Goal: Information Seeking & Learning: Find specific fact

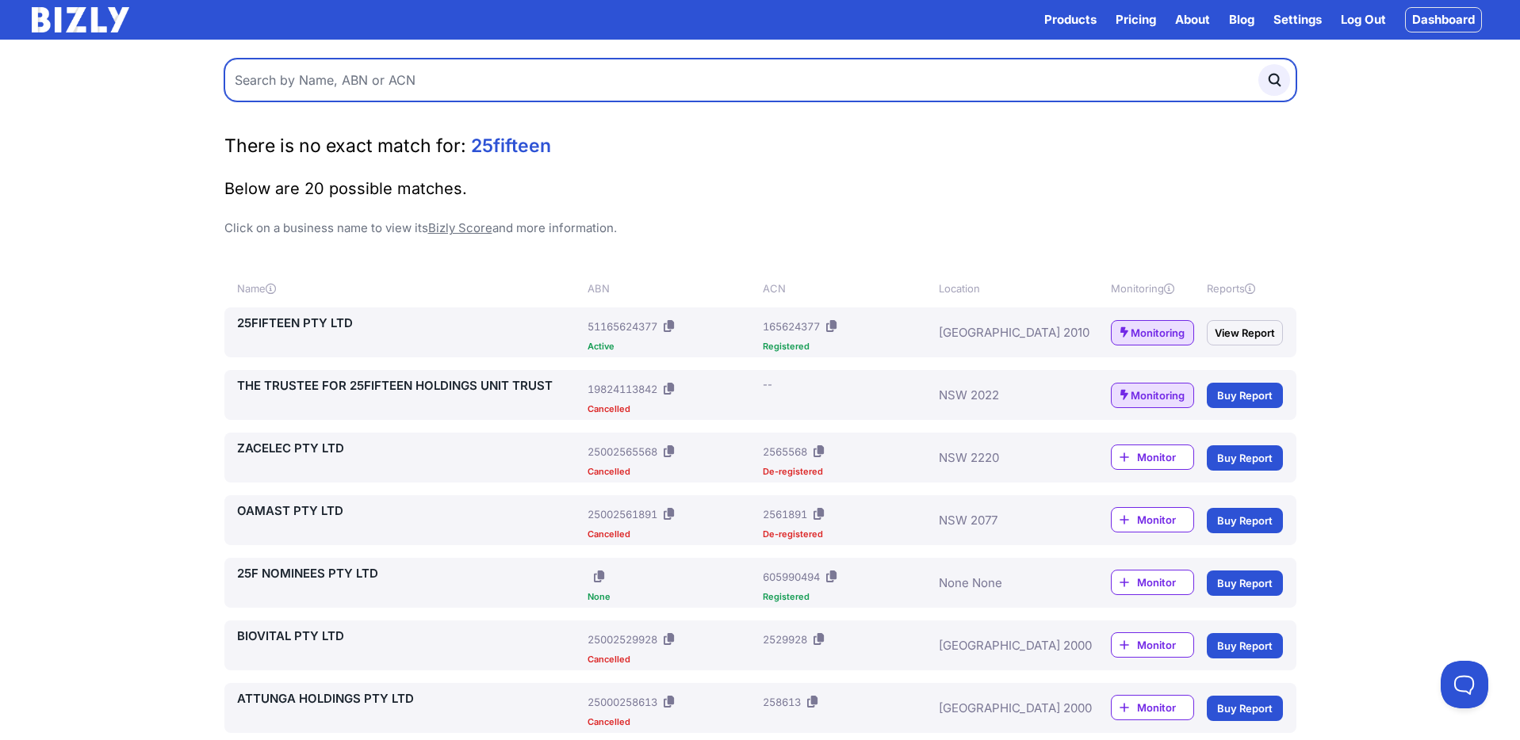
click at [407, 80] on input "text" at bounding box center [760, 80] width 1072 height 43
type input "25f nominees"
click at [1258, 64] on button "submit" at bounding box center [1274, 80] width 32 height 32
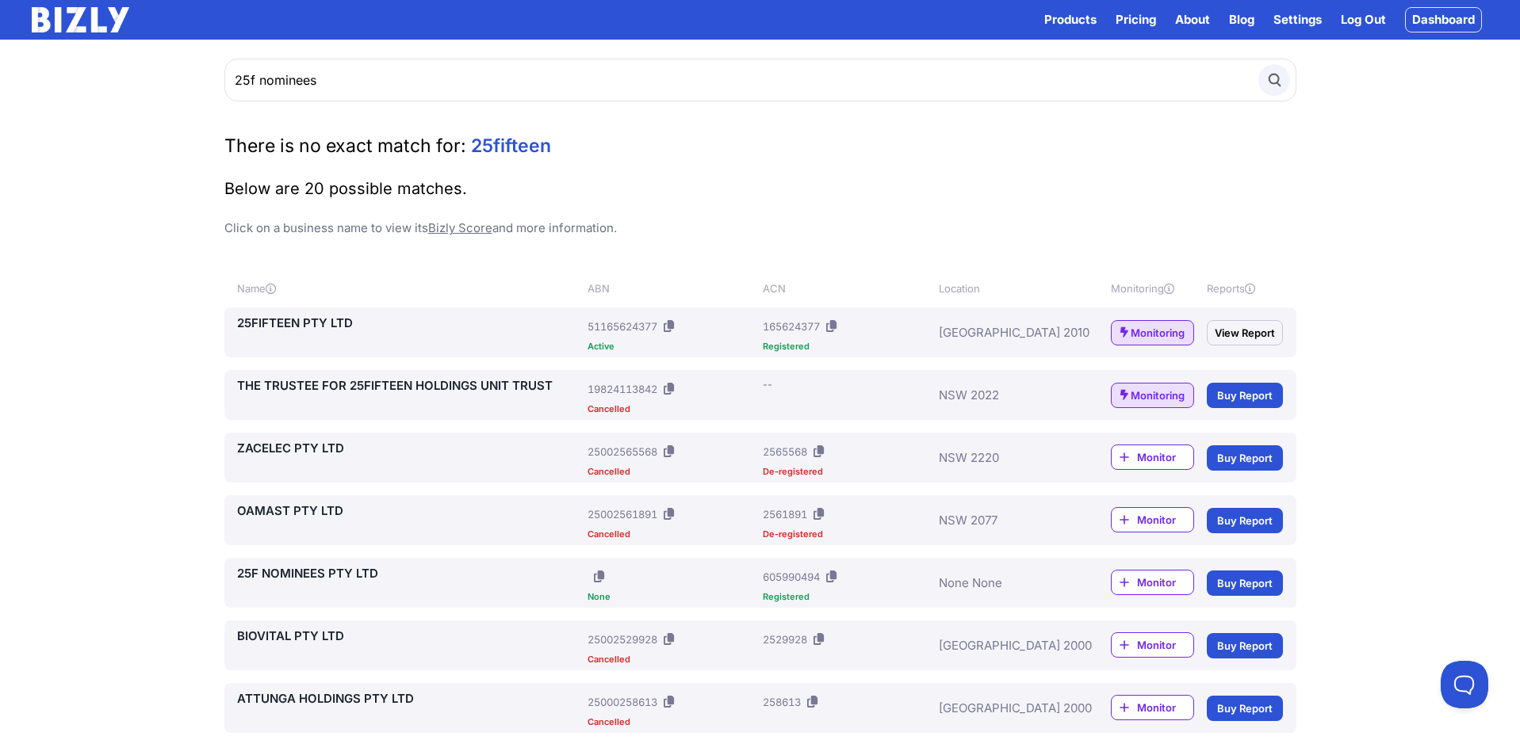
click at [1279, 81] on icon "submit" at bounding box center [1273, 79] width 17 height 17
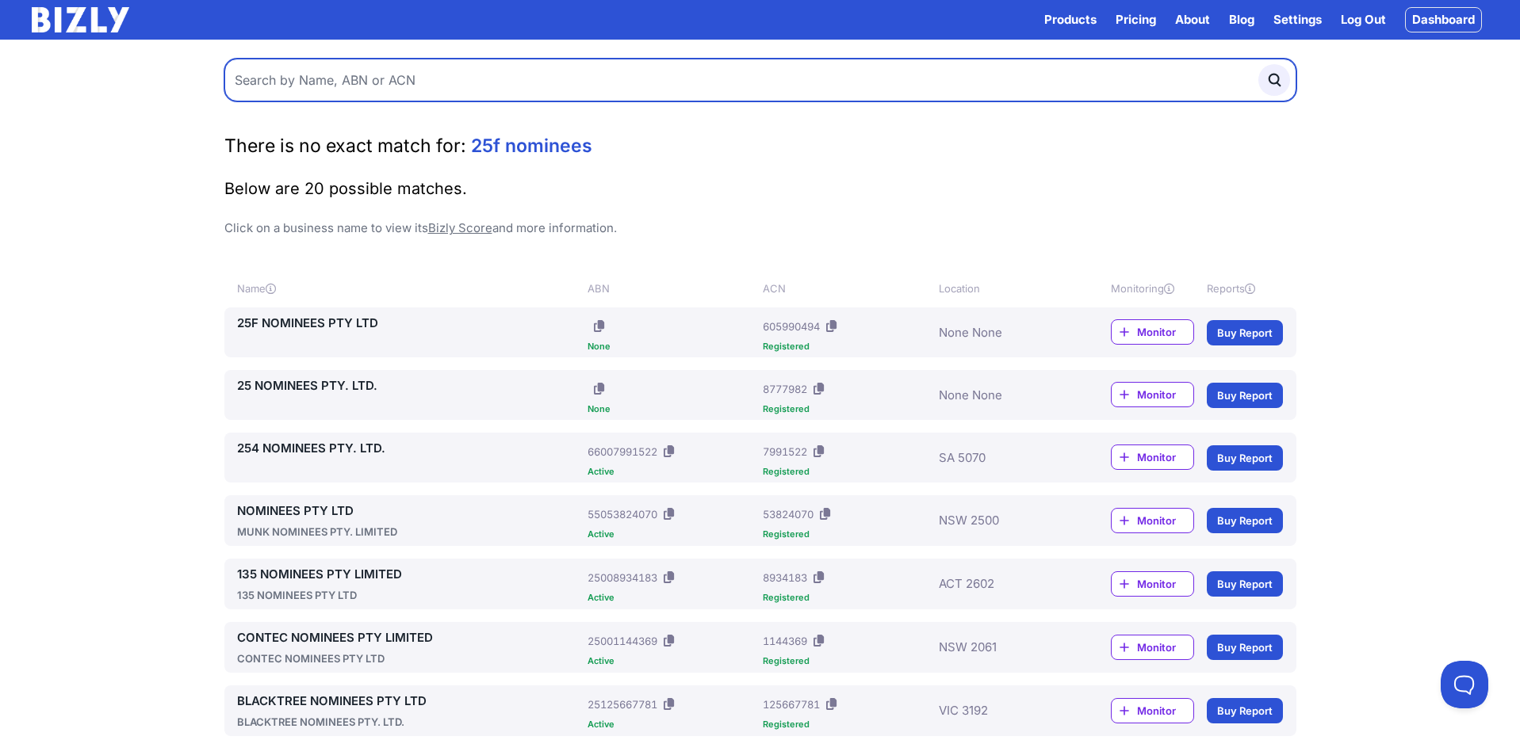
click at [418, 90] on input "text" at bounding box center [760, 80] width 1072 height 43
type input "evenly"
click at [1258, 64] on button "submit" at bounding box center [1274, 80] width 32 height 32
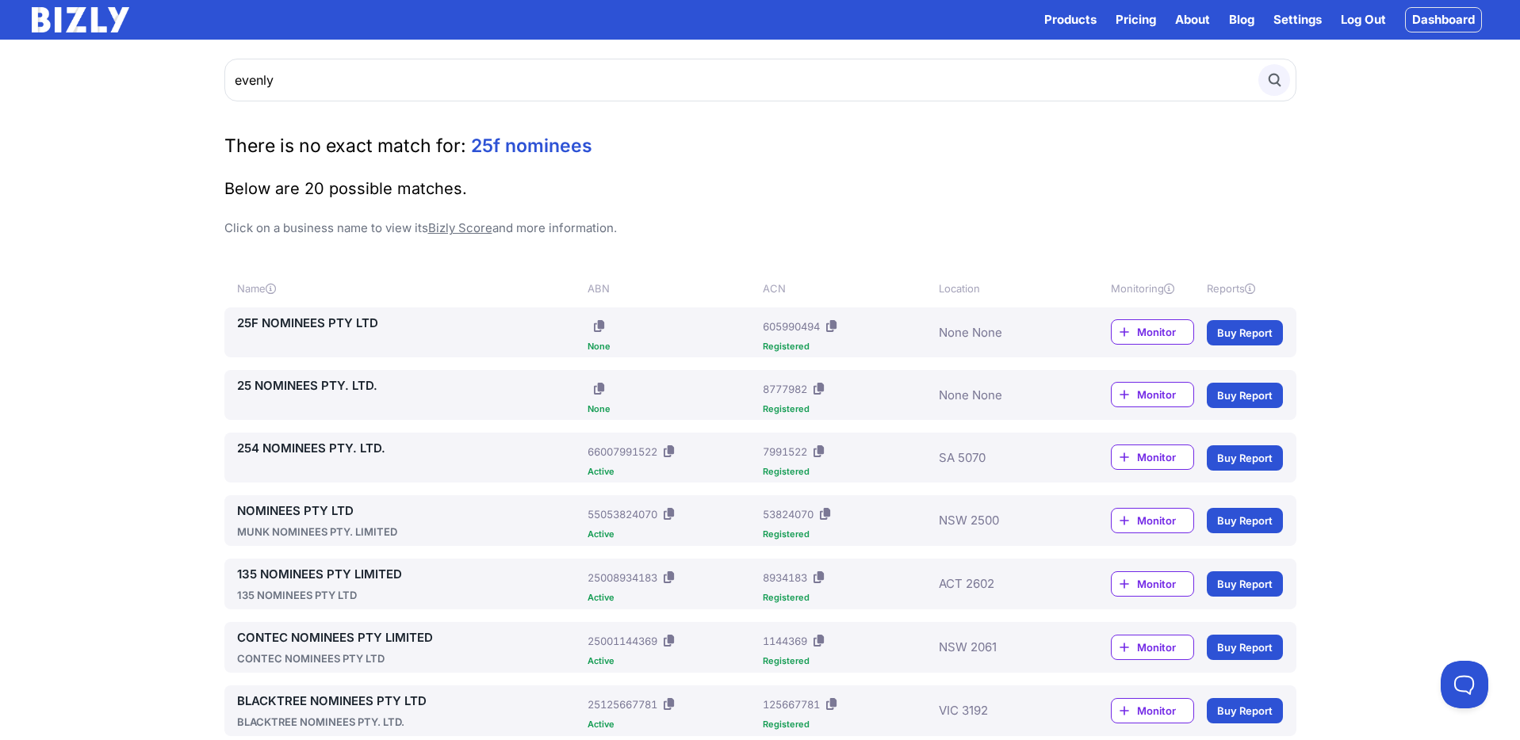
click at [1268, 73] on icon "submit" at bounding box center [1273, 79] width 17 height 17
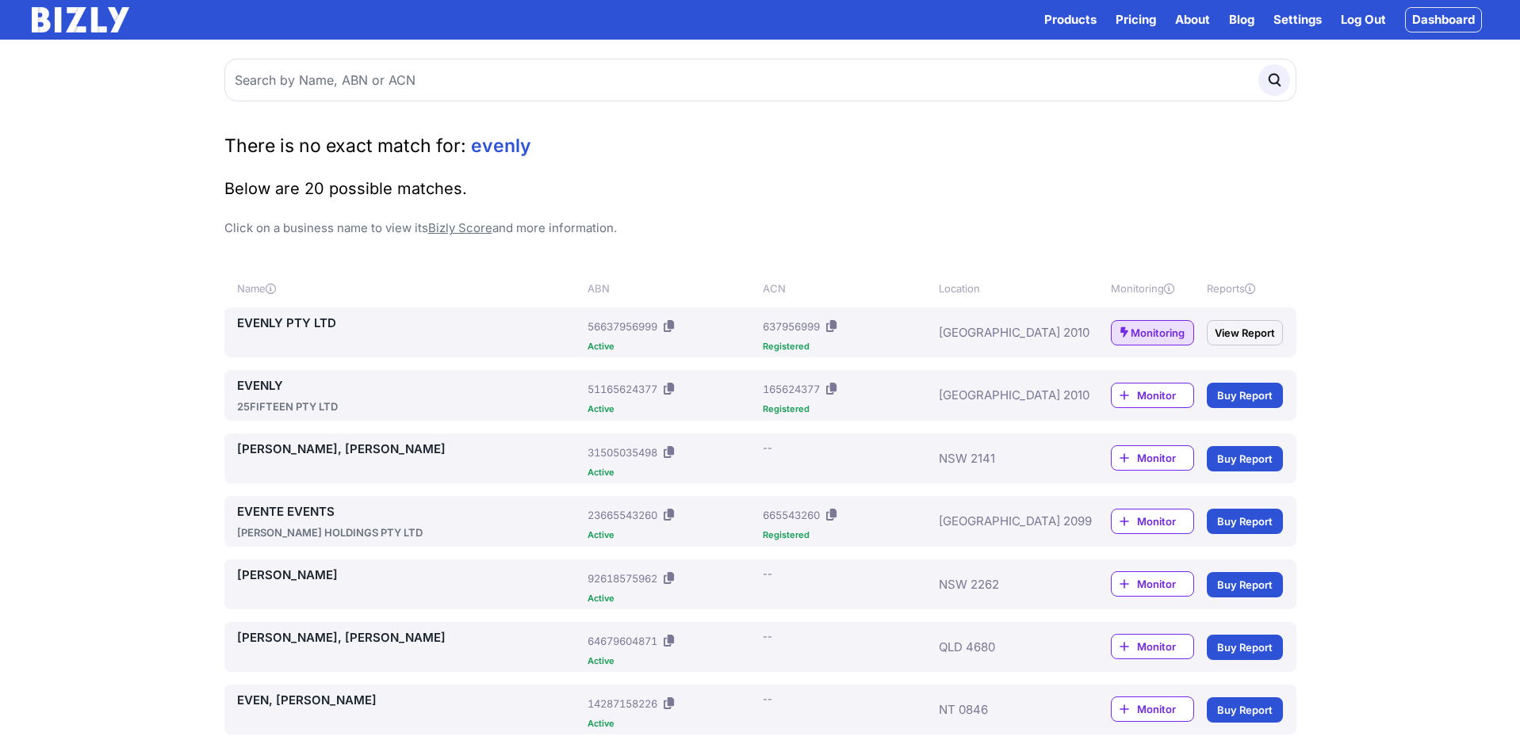
click at [674, 327] on icon at bounding box center [669, 326] width 10 height 12
